Goal: Information Seeking & Learning: Understand process/instructions

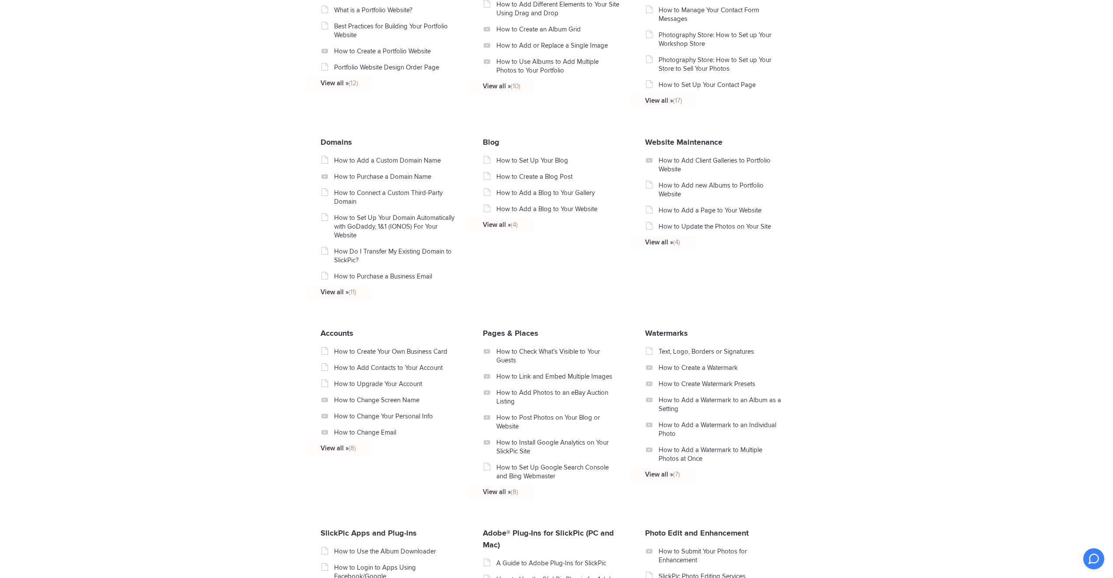
scroll to position [464, 0]
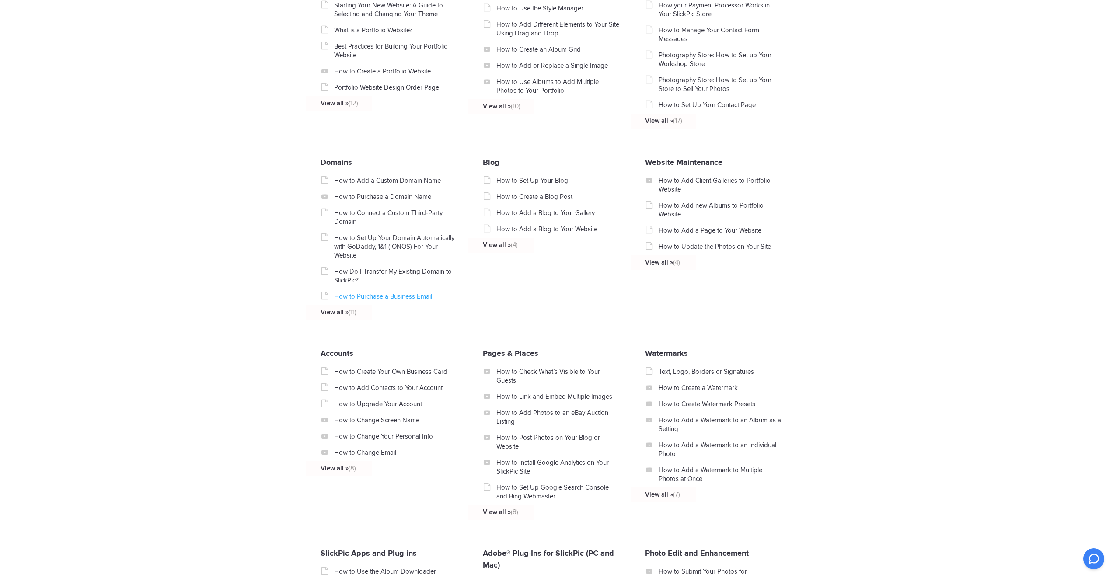
click at [374, 299] on link "How to Purchase a Business Email" at bounding box center [396, 296] width 124 height 9
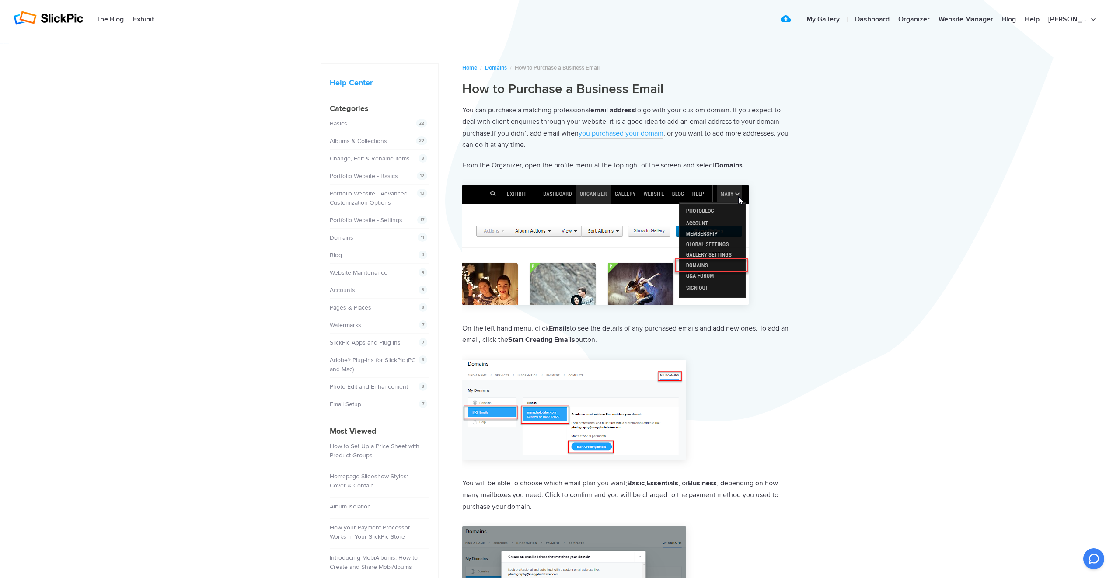
click at [617, 134] on link "you purchased your domain" at bounding box center [620, 134] width 85 height 10
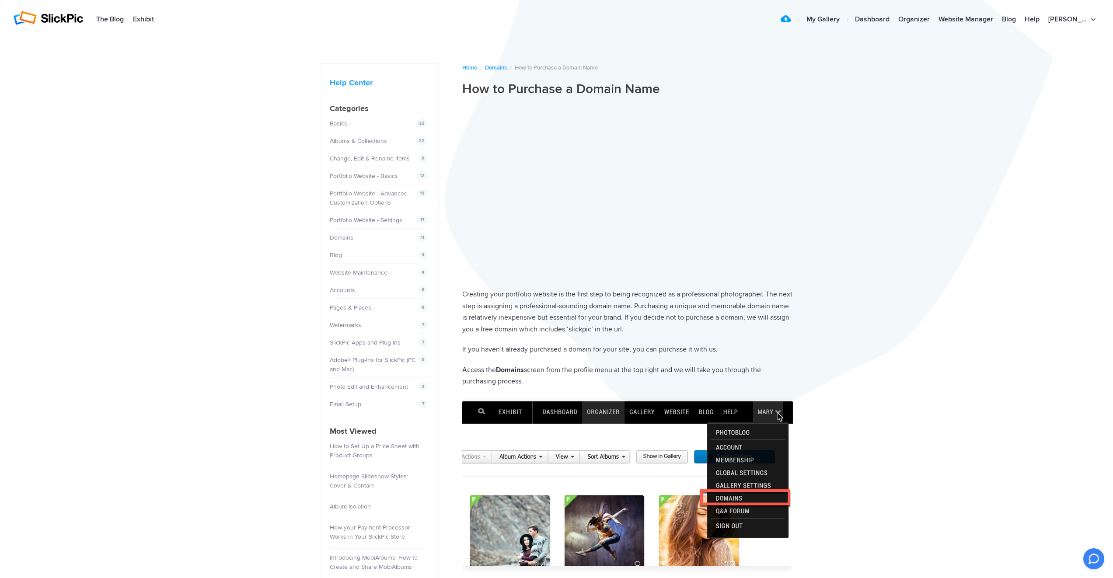
click at [345, 85] on link "Help Center" at bounding box center [351, 83] width 43 height 10
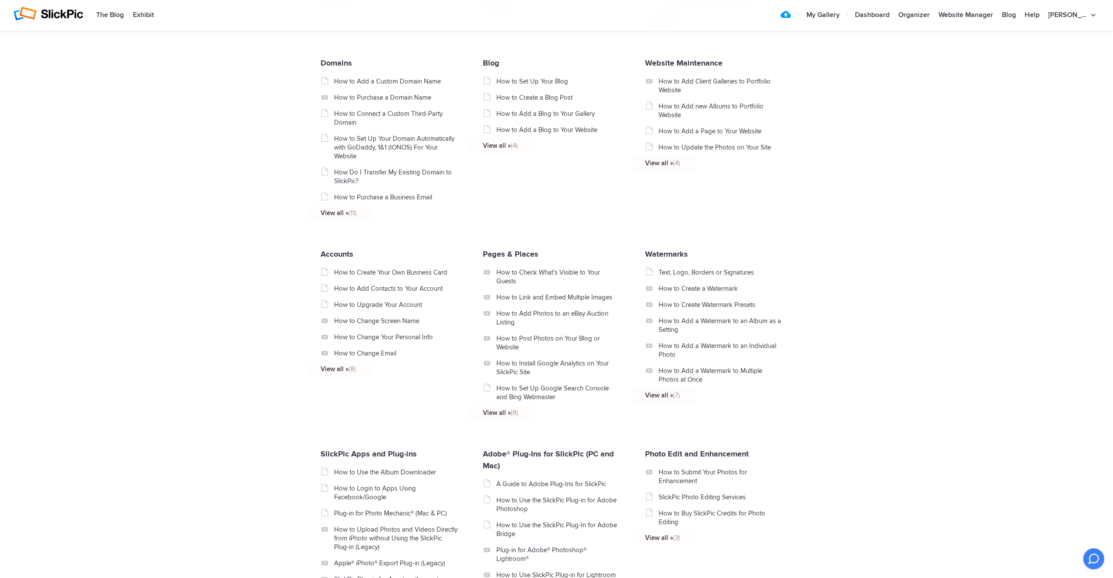
scroll to position [674, 0]
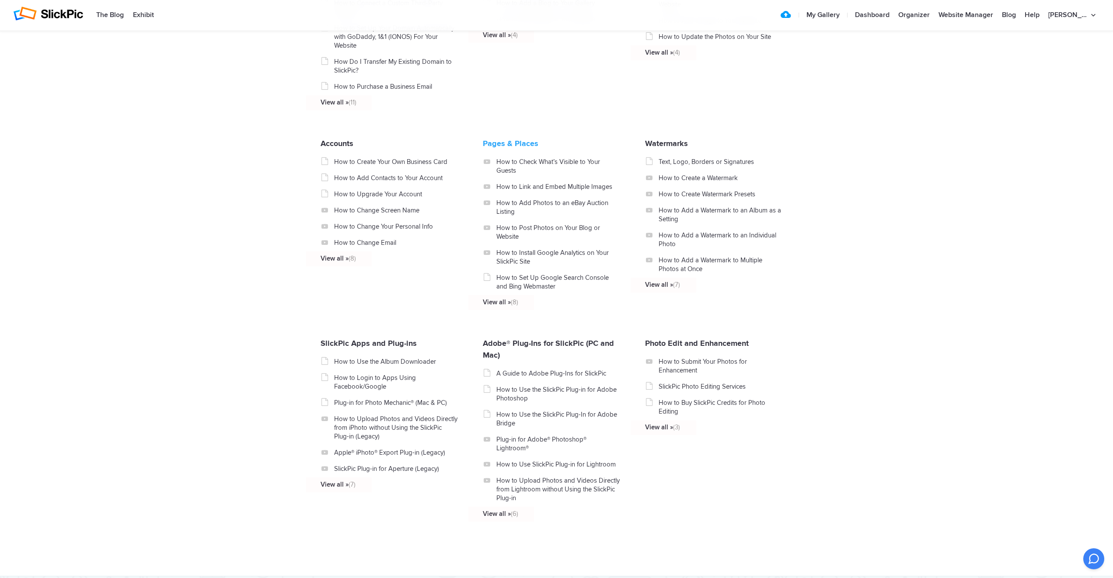
click at [485, 148] on link "Pages & Places" at bounding box center [511, 144] width 56 height 10
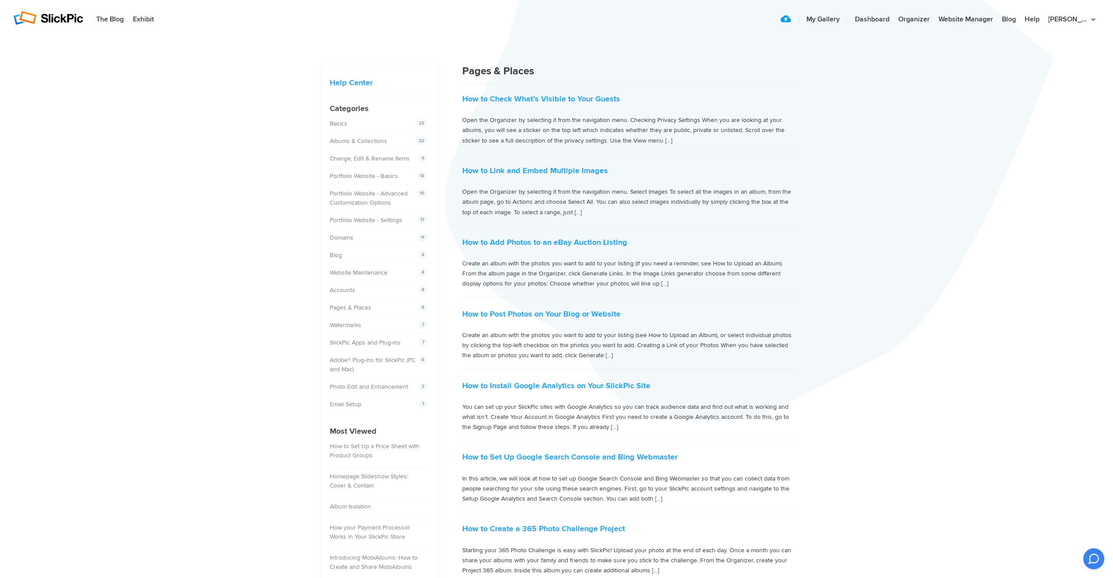
scroll to position [112, 0]
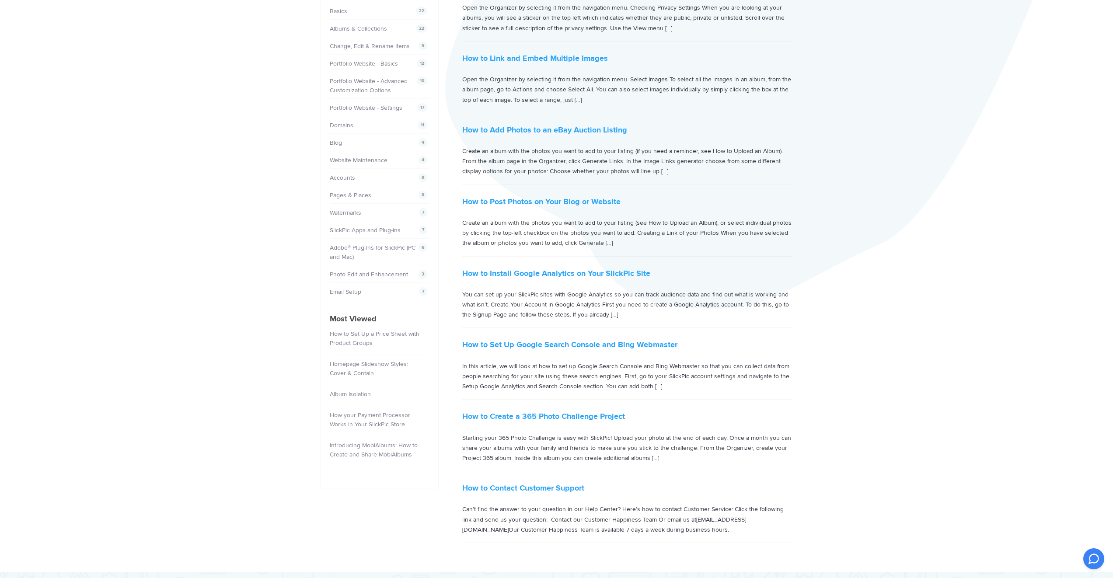
click at [372, 441] on li "Introducing MobiAlbums: How to Create and Share MobiAlbums 657" at bounding box center [380, 451] width 100 height 30
click at [374, 459] on li "Introducing MobiAlbums: How to Create and Share MobiAlbums 657" at bounding box center [380, 451] width 100 height 30
click at [375, 455] on link "Introducing MobiAlbums: How to Create and Share MobiAlbums" at bounding box center [374, 450] width 88 height 17
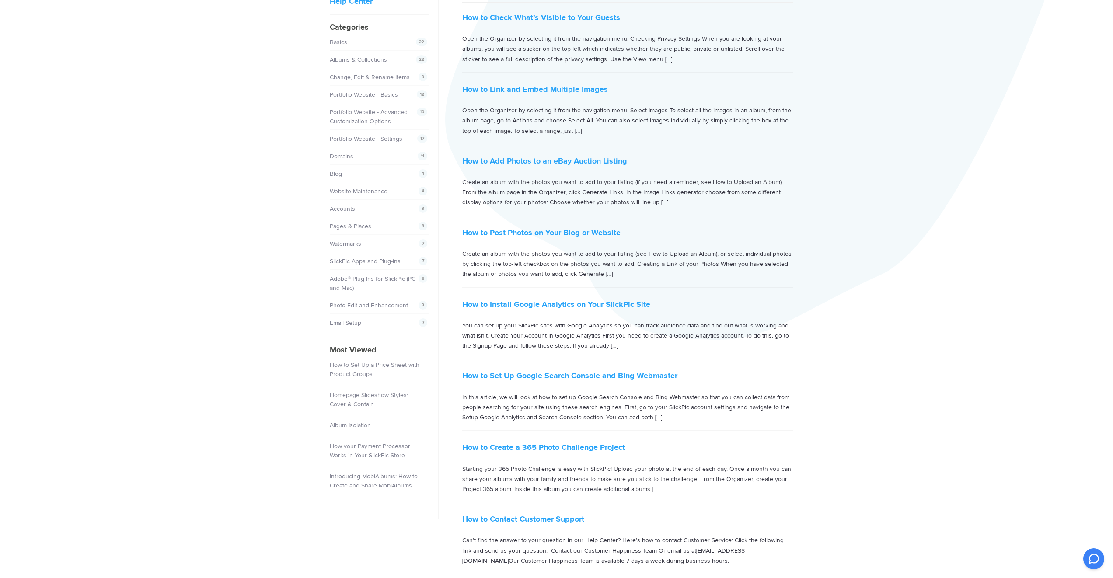
scroll to position [33, 0]
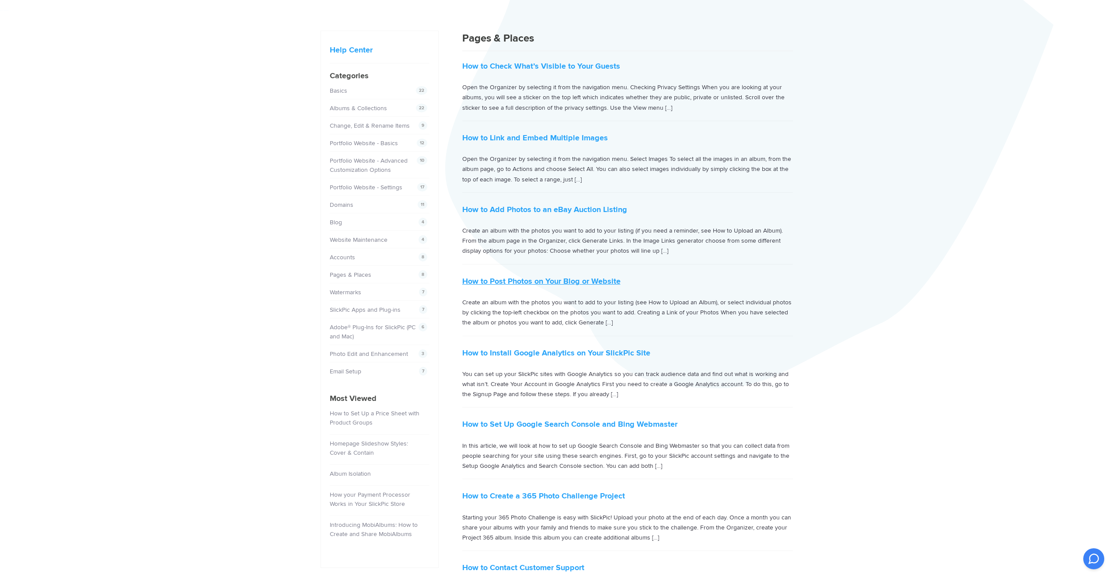
click at [516, 281] on link "How to Post Photos on Your Blog or Website" at bounding box center [541, 281] width 158 height 10
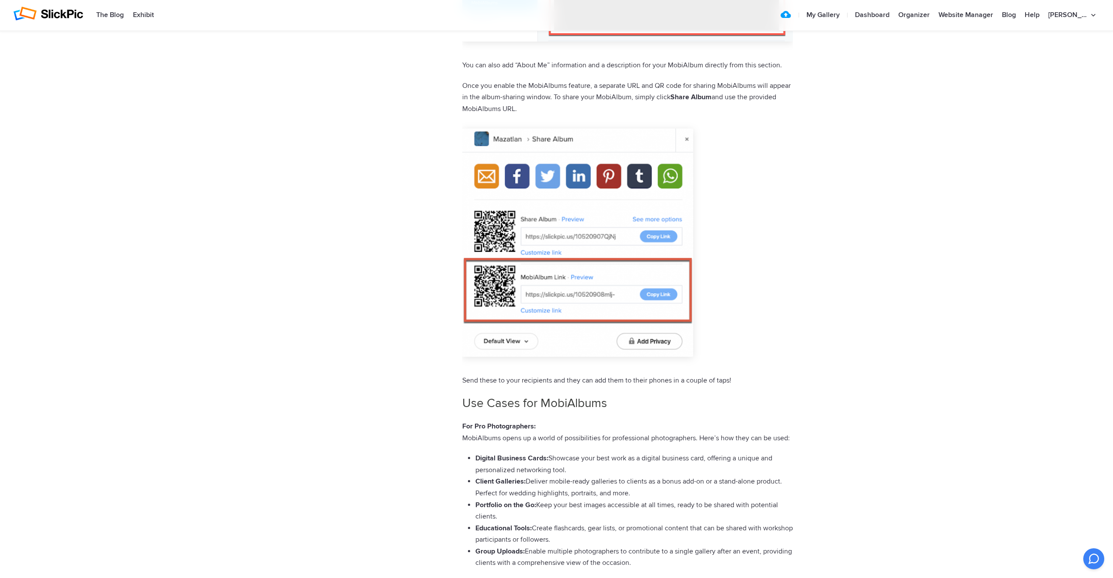
scroll to position [1081, 0]
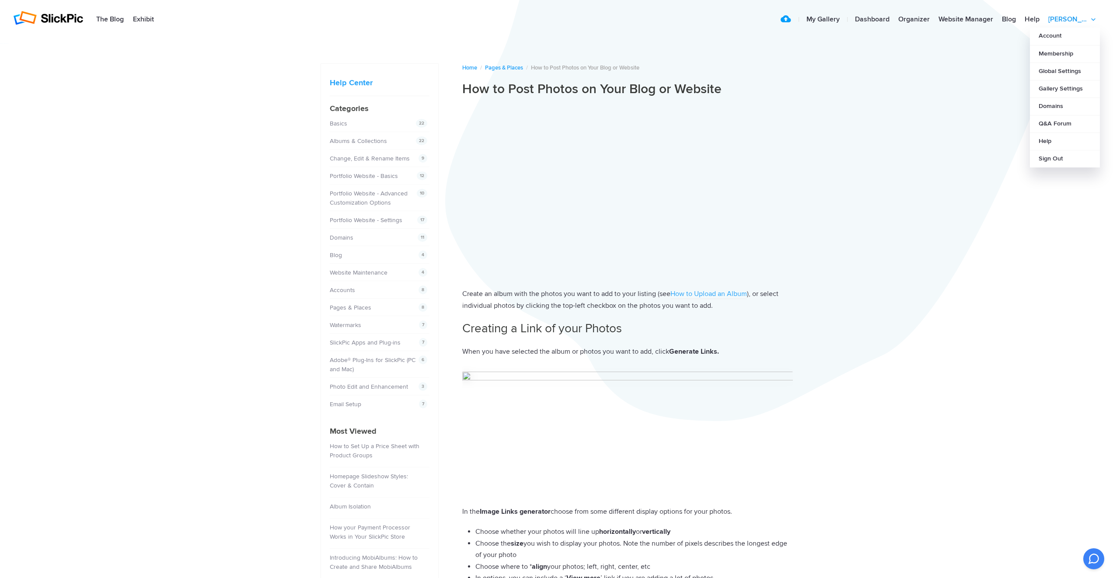
click at [1076, 19] on link "[PERSON_NAME]" at bounding box center [1071, 19] width 56 height 17
